Goal: Information Seeking & Learning: Check status

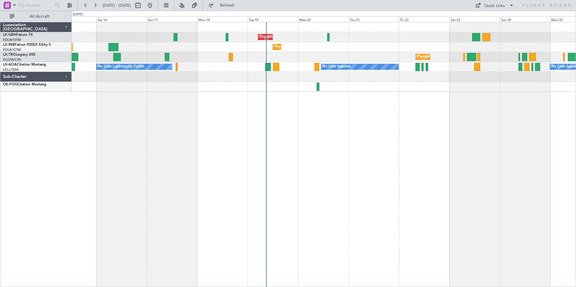
click at [128, 105] on div "Unplanned Maint [GEOGRAPHIC_DATA] ([GEOGRAPHIC_DATA]) [GEOGRAPHIC_DATA] ([GEOGR…" at bounding box center [324, 154] width 504 height 265
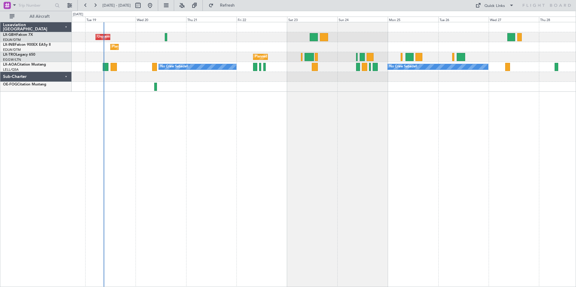
click at [243, 105] on div "Unplanned Maint [GEOGRAPHIC_DATA] ([GEOGRAPHIC_DATA]) Planned Maint Geneva ([GE…" at bounding box center [324, 154] width 504 height 265
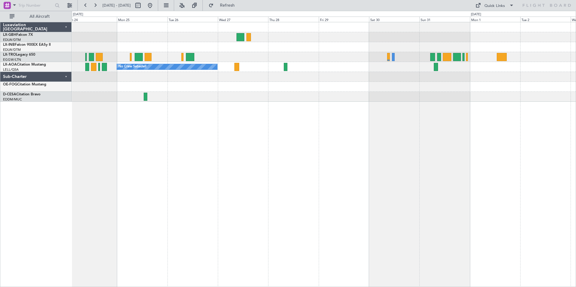
click at [156, 124] on div "Planned Maint [GEOGRAPHIC_DATA] ([GEOGRAPHIC_DATA]) No Crew Sabadell No Crew Sa…" at bounding box center [324, 154] width 504 height 265
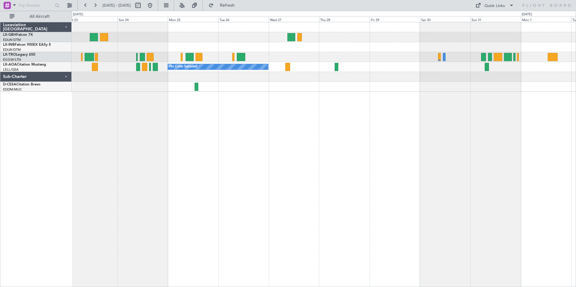
click at [348, 116] on div "Planned Maint [GEOGRAPHIC_DATA] ([GEOGRAPHIC_DATA]) No Crew Sabadell No Crew Sa…" at bounding box center [324, 154] width 504 height 265
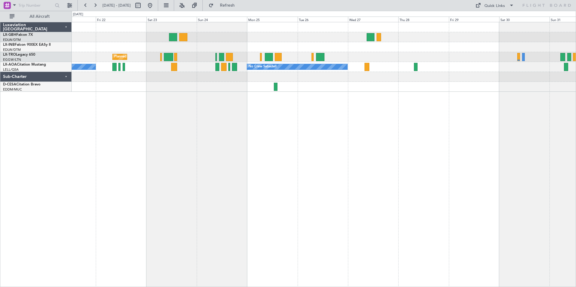
click at [157, 120] on div "Unplanned Maint [GEOGRAPHIC_DATA] ([GEOGRAPHIC_DATA]) Planned Maint Geneva ([GE…" at bounding box center [324, 154] width 504 height 265
